Goal: Information Seeking & Learning: Find contact information

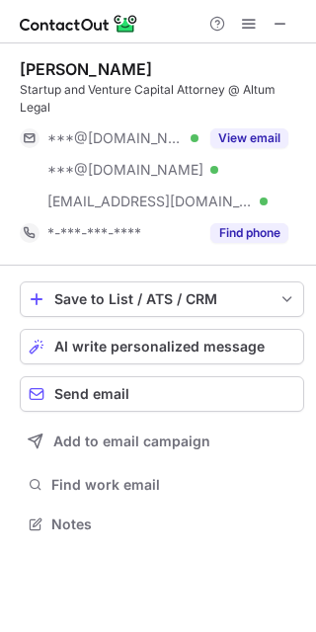
scroll to position [510, 316]
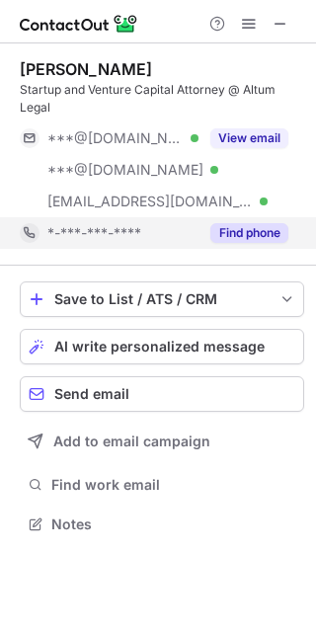
click at [279, 239] on button "Find phone" at bounding box center [249, 233] width 78 height 20
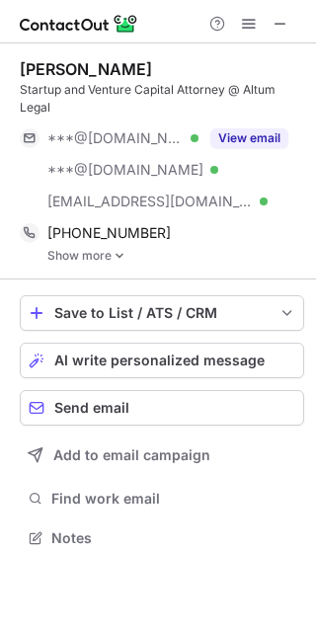
click at [92, 252] on link "Show more" at bounding box center [175, 256] width 257 height 14
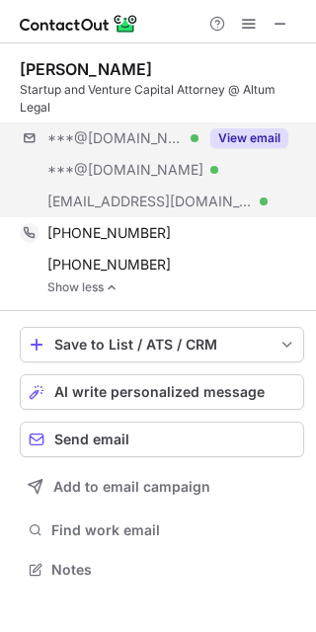
drag, startPoint x: 303, startPoint y: 197, endPoint x: 288, endPoint y: 200, distance: 15.1
click at [303, 198] on div "***@gmail.com Verified ***@hotmail.com Verified ***@startupventureadvisors.com …" at bounding box center [162, 169] width 284 height 95
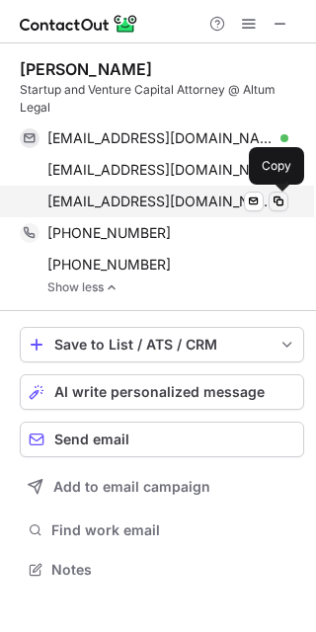
click at [283, 202] on span at bounding box center [278, 201] width 16 height 16
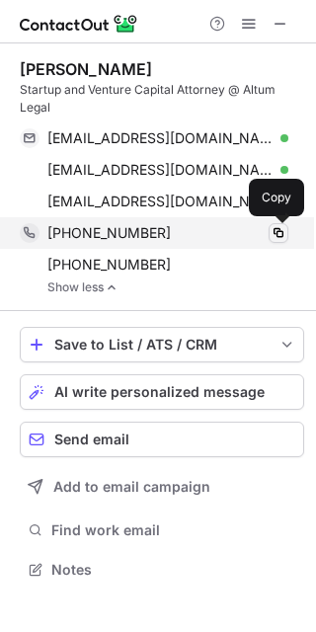
click at [275, 238] on span at bounding box center [278, 233] width 16 height 16
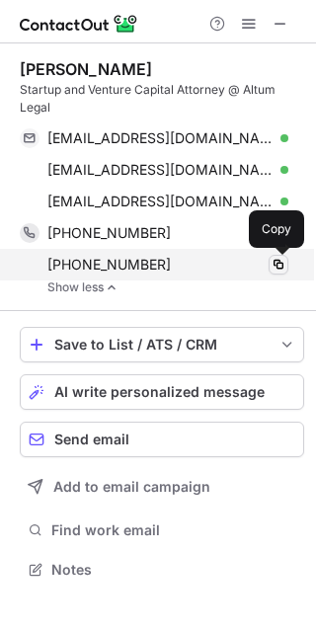
click at [280, 263] on span at bounding box center [278, 265] width 16 height 16
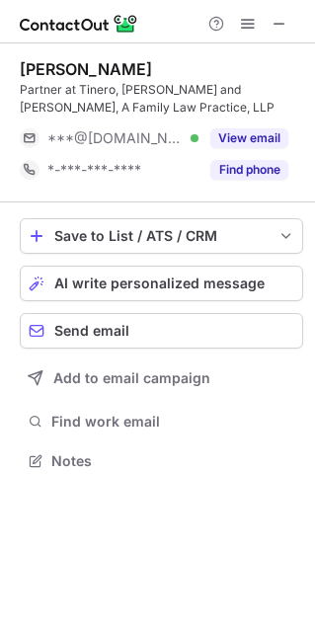
scroll to position [446, 315]
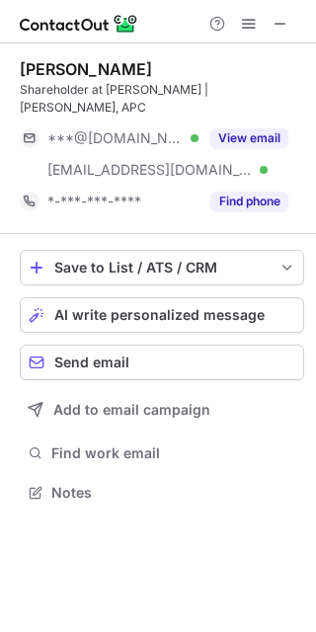
scroll to position [460, 316]
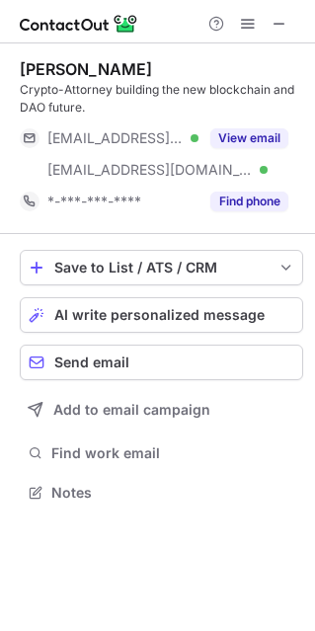
scroll to position [478, 315]
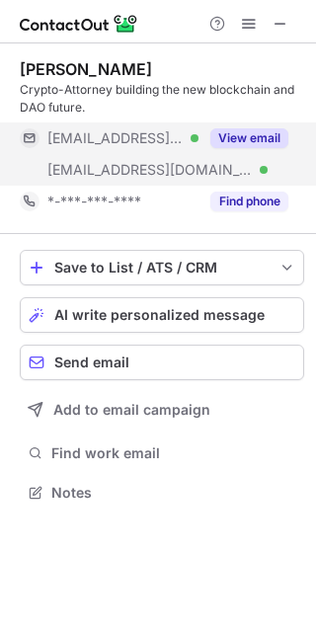
click at [261, 137] on button "View email" at bounding box center [249, 138] width 78 height 20
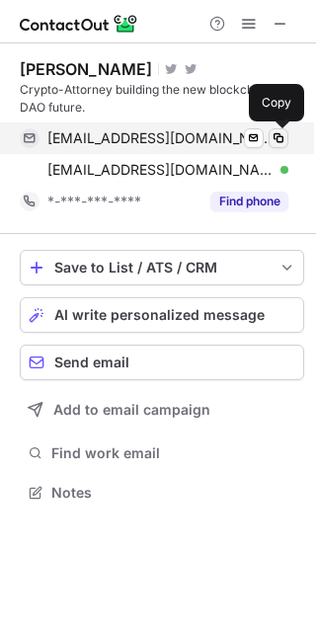
click at [280, 139] on span at bounding box center [278, 138] width 16 height 16
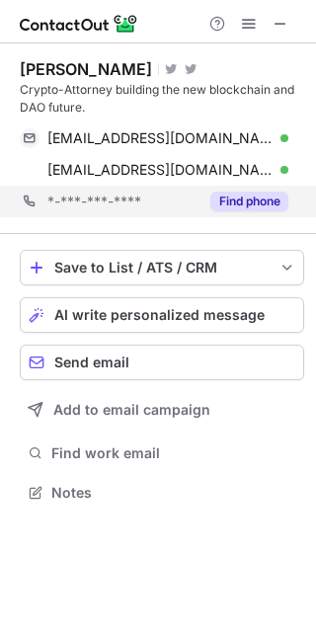
click at [292, 194] on div "*-***-***-**** Find phone" at bounding box center [162, 202] width 284 height 32
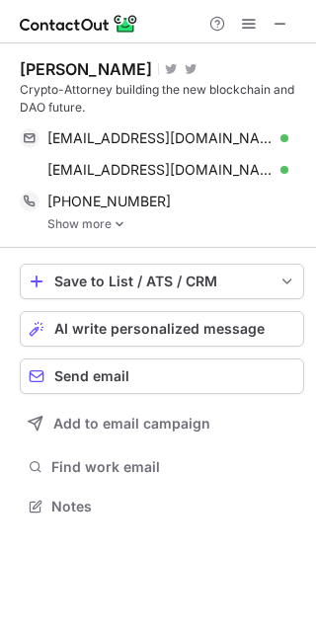
click at [102, 225] on link "Show more" at bounding box center [175, 224] width 257 height 14
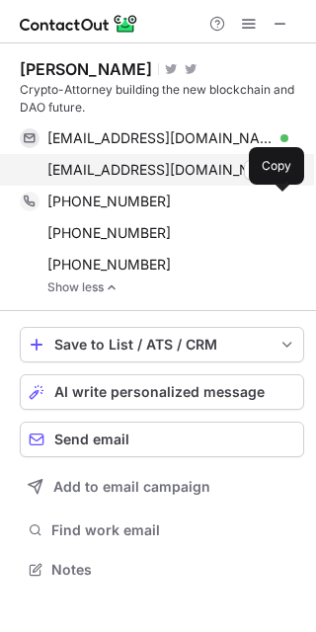
drag, startPoint x: 281, startPoint y: 200, endPoint x: 263, endPoint y: 184, distance: 25.2
click at [281, 201] on span at bounding box center [278, 201] width 16 height 16
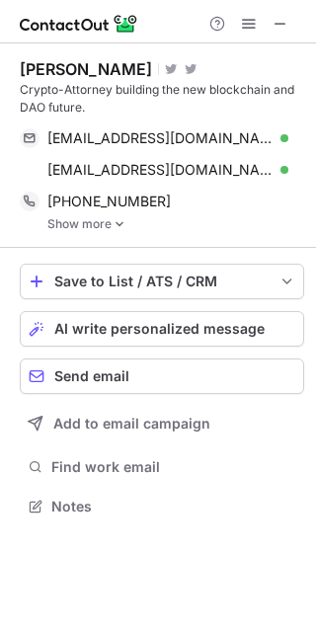
scroll to position [492, 316]
